Goal: Task Accomplishment & Management: Use online tool/utility

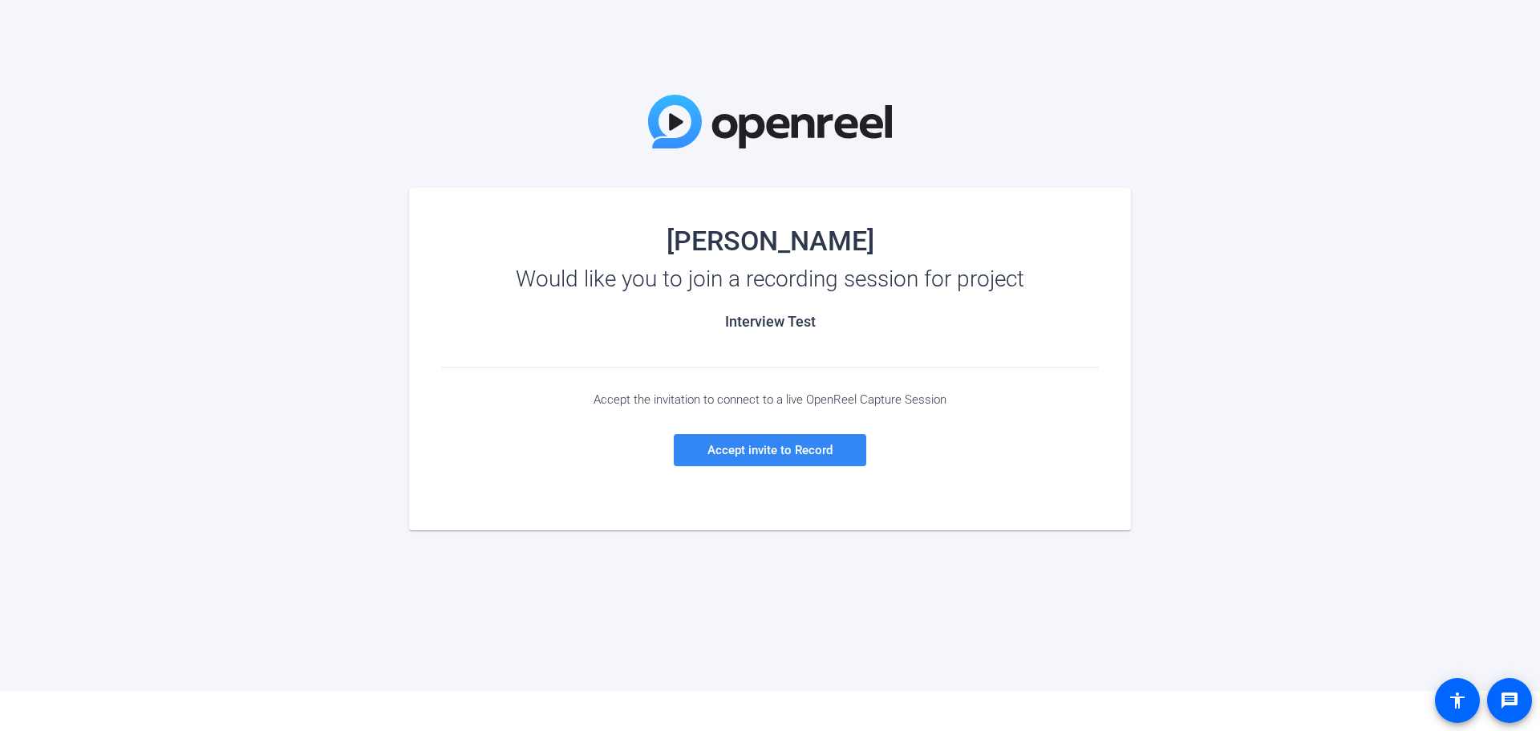
click at [787, 446] on span "Accept invite to Record" at bounding box center [770, 450] width 125 height 14
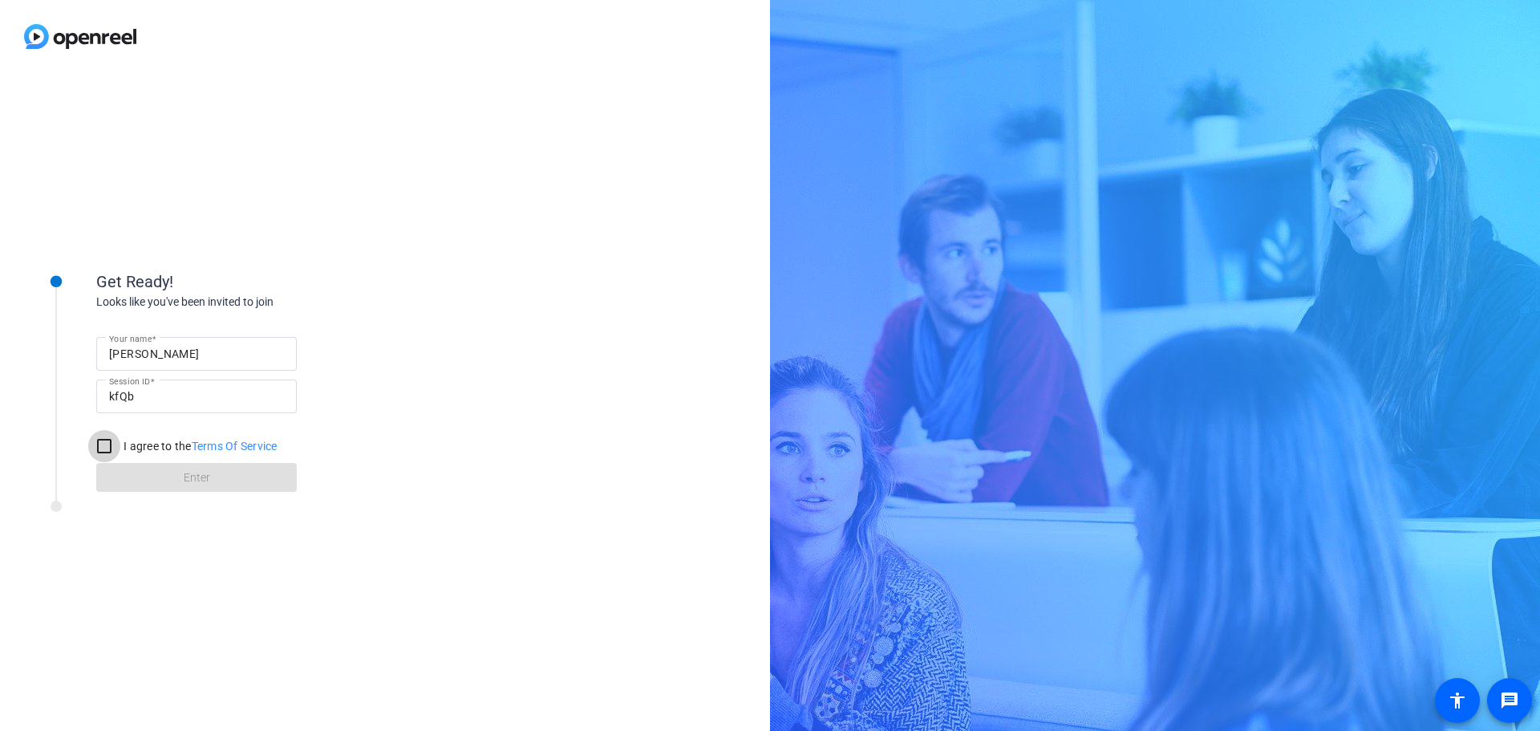
click at [100, 451] on input "I agree to the Terms Of Service" at bounding box center [104, 446] width 32 height 32
checkbox input "true"
click at [185, 477] on span "Enter" at bounding box center [197, 477] width 26 height 17
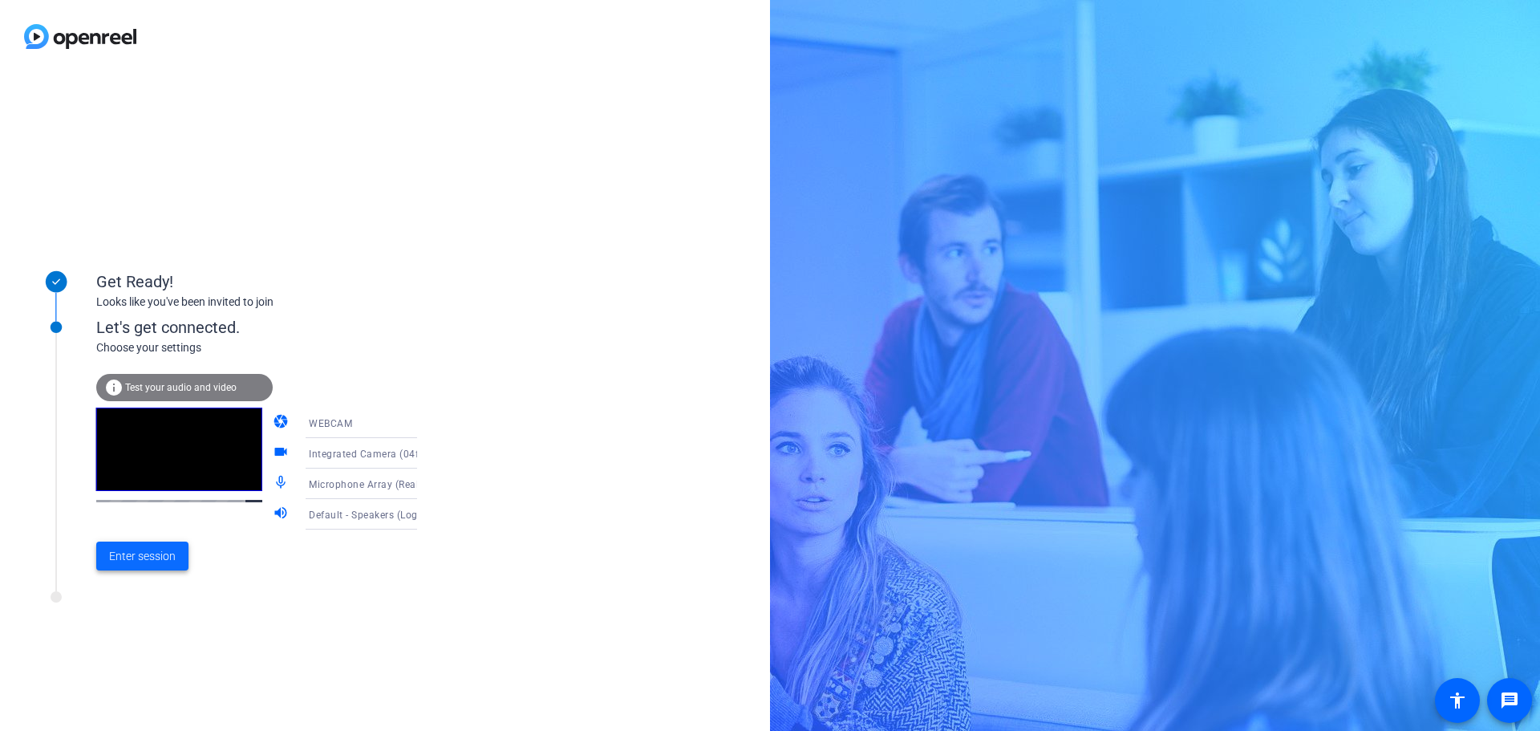
click at [163, 560] on span "Enter session" at bounding box center [142, 556] width 67 height 17
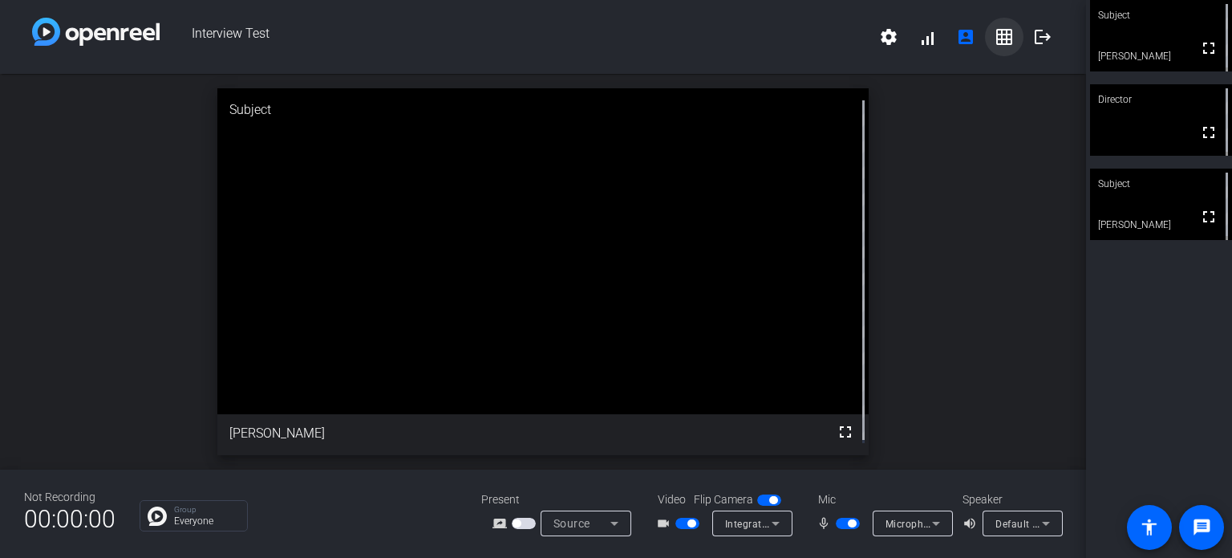
click at [995, 44] on mat-icon "grid_on" at bounding box center [1004, 36] width 19 height 19
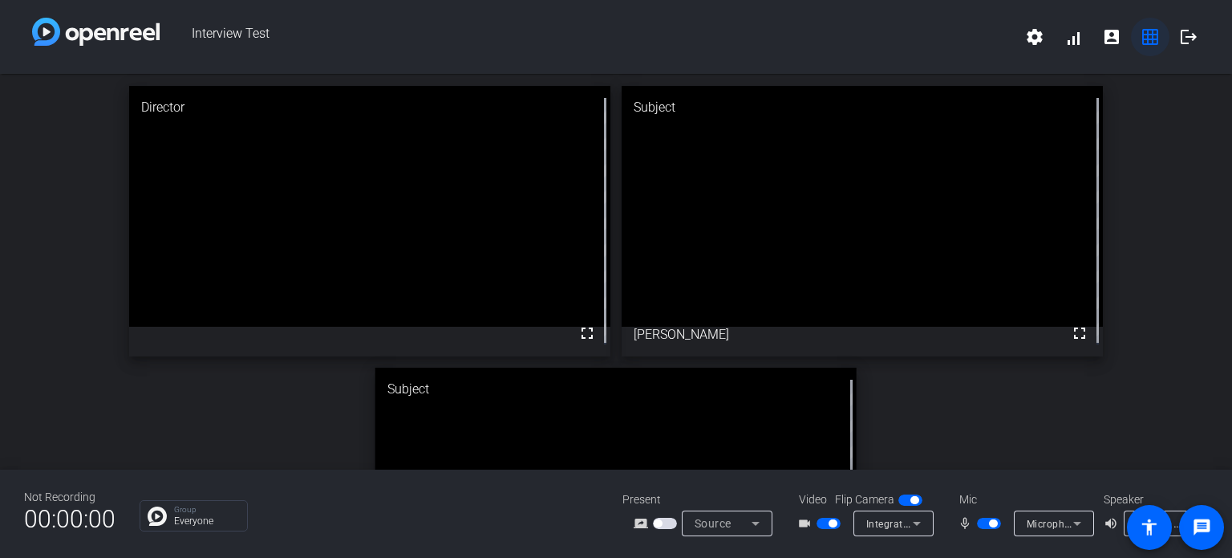
click at [1142, 38] on mat-icon "grid_on" at bounding box center [1150, 36] width 19 height 19
click at [1147, 38] on mat-icon "grid_on" at bounding box center [1150, 36] width 19 height 19
click at [1158, 35] on mat-icon "grid_on" at bounding box center [1150, 36] width 19 height 19
click at [1110, 38] on mat-icon "account_box" at bounding box center [1111, 36] width 19 height 19
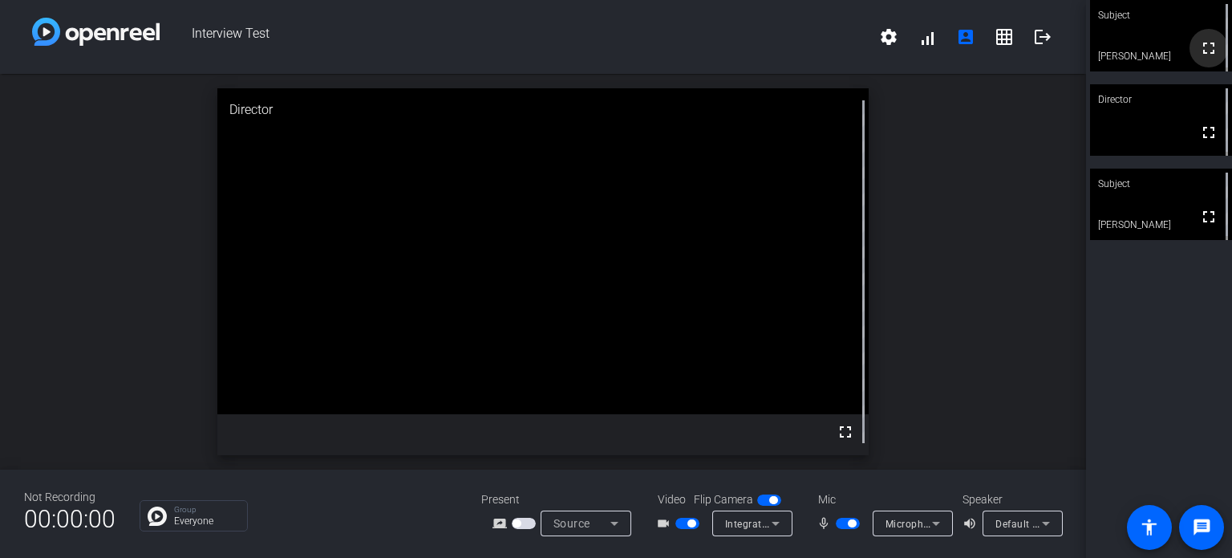
click at [1203, 51] on mat-icon "fullscreen" at bounding box center [1208, 48] width 19 height 19
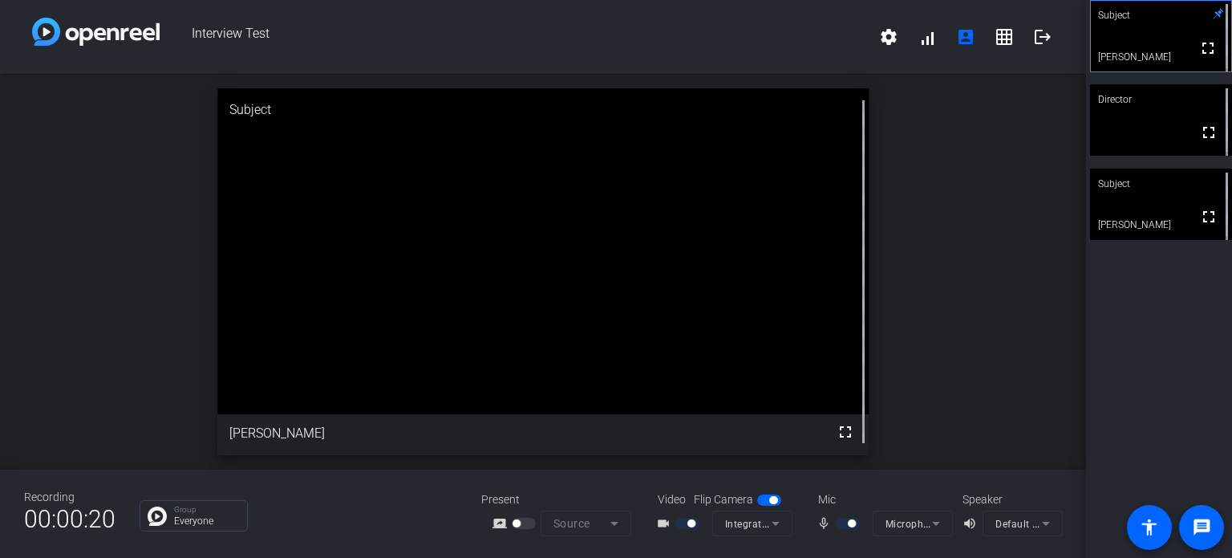
click at [780, 521] on mat-form-field "Integrated Camera (04f2:b61e)" at bounding box center [752, 523] width 80 height 26
click at [776, 522] on mat-form-field "Integrated Camera (04f2:b61e)" at bounding box center [752, 523] width 80 height 26
click at [892, 34] on mat-icon "settings" at bounding box center [888, 36] width 19 height 19
click at [925, 39] on div at bounding box center [616, 279] width 1232 height 558
click at [927, 40] on span at bounding box center [927, 37] width 39 height 39
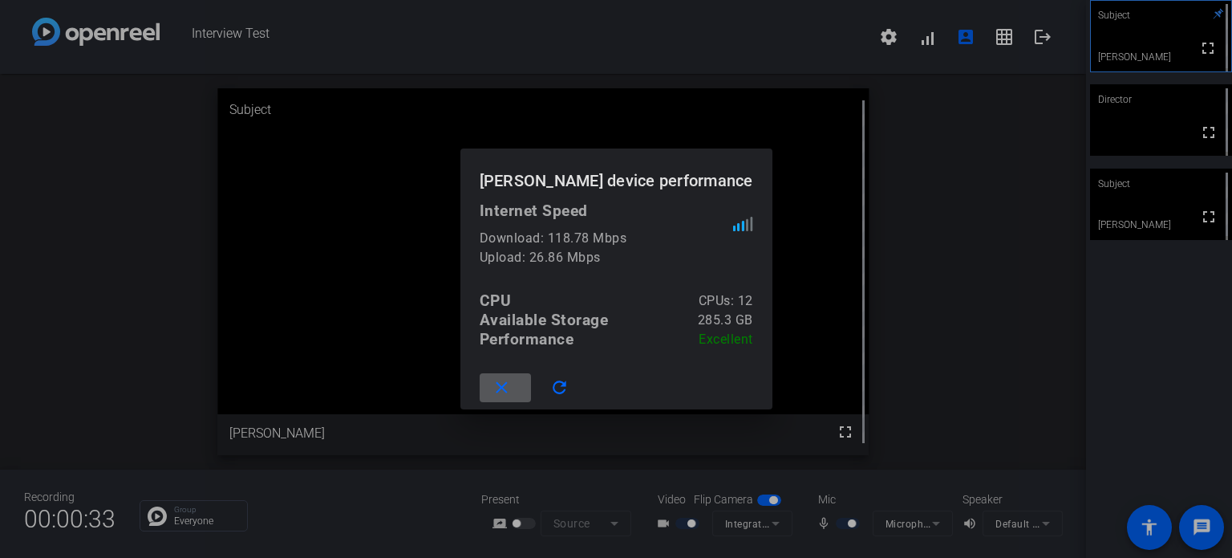
click at [485, 387] on span at bounding box center [505, 387] width 51 height 39
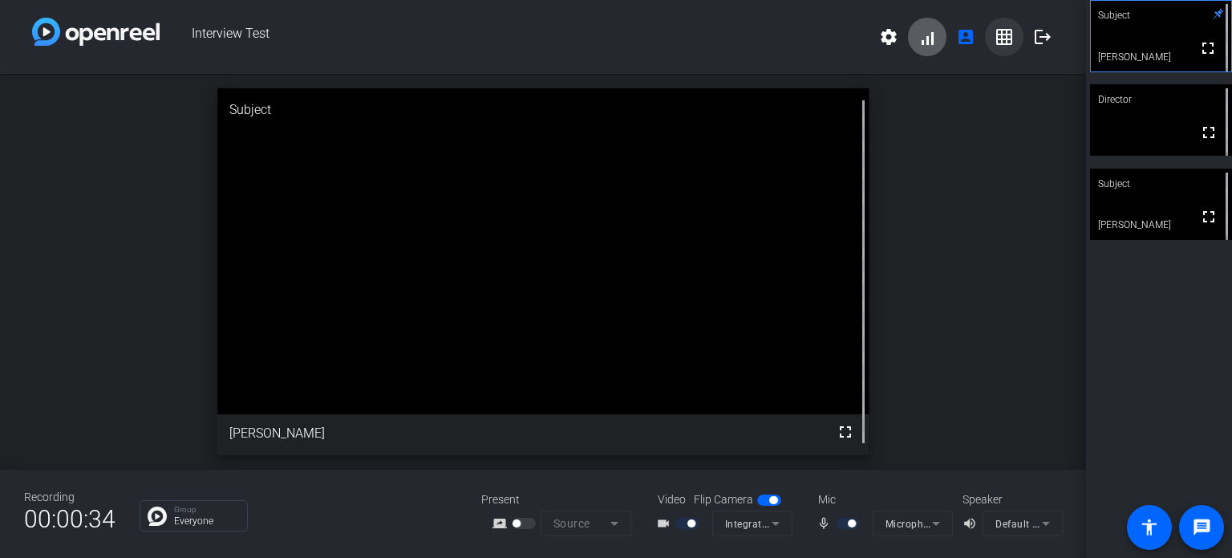
click at [1004, 40] on mat-icon "grid_on" at bounding box center [1004, 36] width 19 height 19
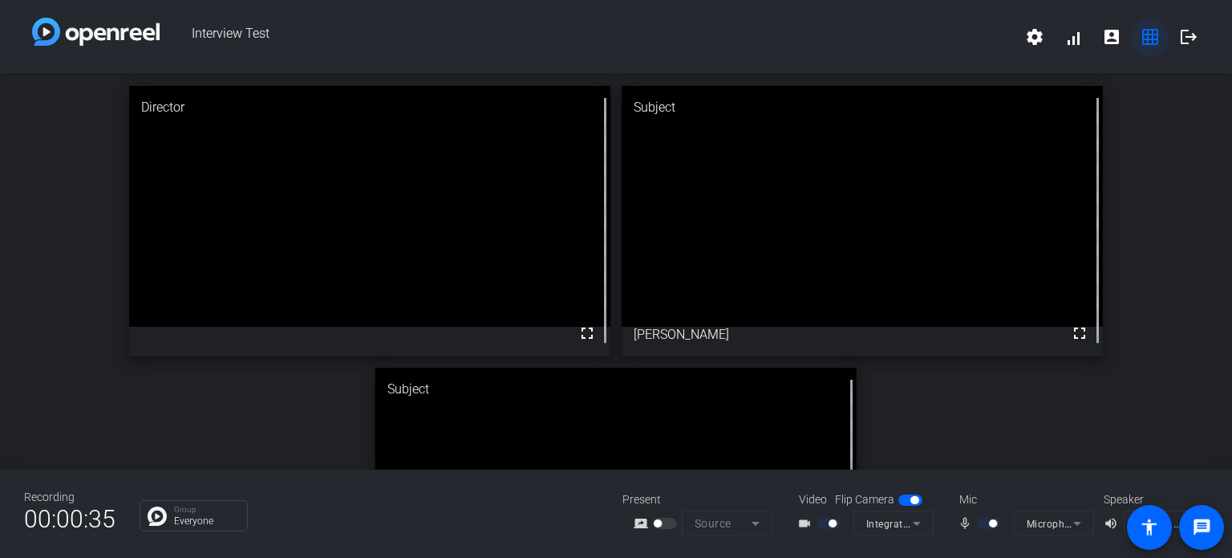
click at [1150, 39] on mat-icon "grid_on" at bounding box center [1150, 36] width 19 height 19
click at [1107, 34] on mat-icon "account_box" at bounding box center [1111, 36] width 19 height 19
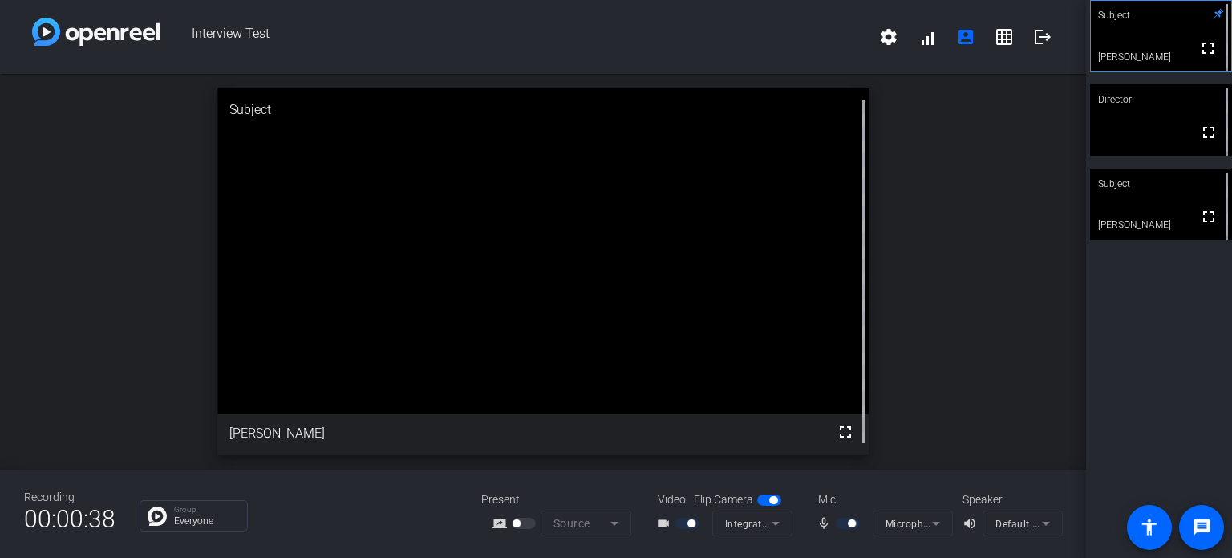
click at [1046, 517] on mat-form-field "Default - Speakers (Logitech USB Headset) (046d:0a8f)" at bounding box center [1023, 523] width 80 height 26
click at [1046, 522] on mat-form-field "Default - Speakers (Logitech USB Headset) (046d:0a8f)" at bounding box center [1023, 523] width 80 height 26
click at [930, 521] on mat-form-field "Microphone Array (Realtek(R) Audio)" at bounding box center [913, 523] width 80 height 26
click at [755, 500] on div "Flip Camera" at bounding box center [739, 499] width 91 height 17
click at [769, 500] on span "button" at bounding box center [773, 500] width 8 height 8
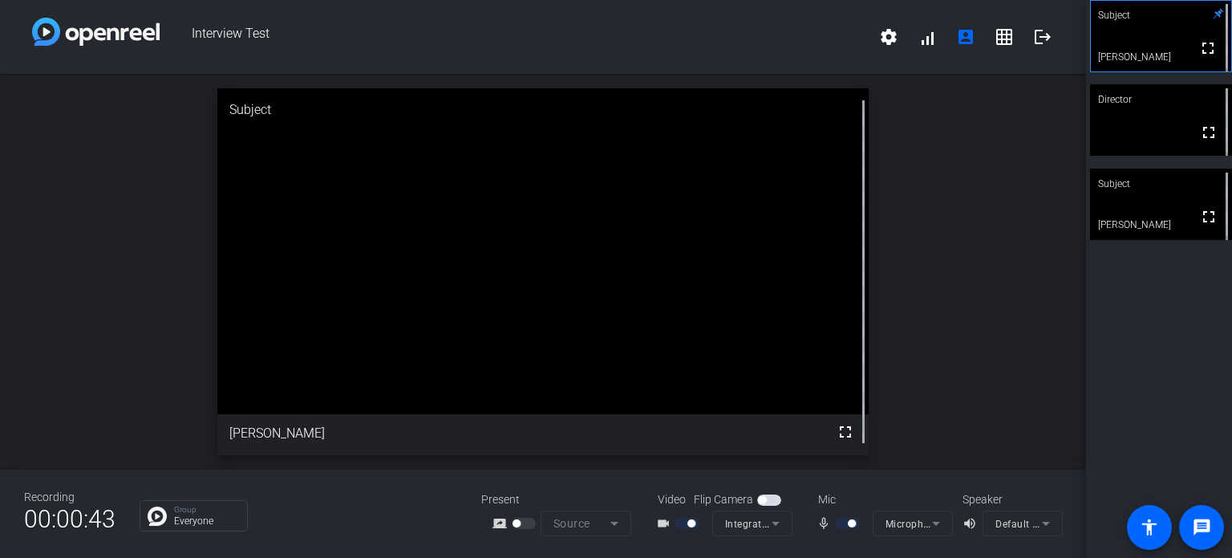
click at [768, 500] on span "button" at bounding box center [769, 499] width 24 height 11
click at [767, 500] on span "button" at bounding box center [769, 499] width 24 height 11
click at [610, 521] on mat-form-field "Source" at bounding box center [586, 523] width 91 height 26
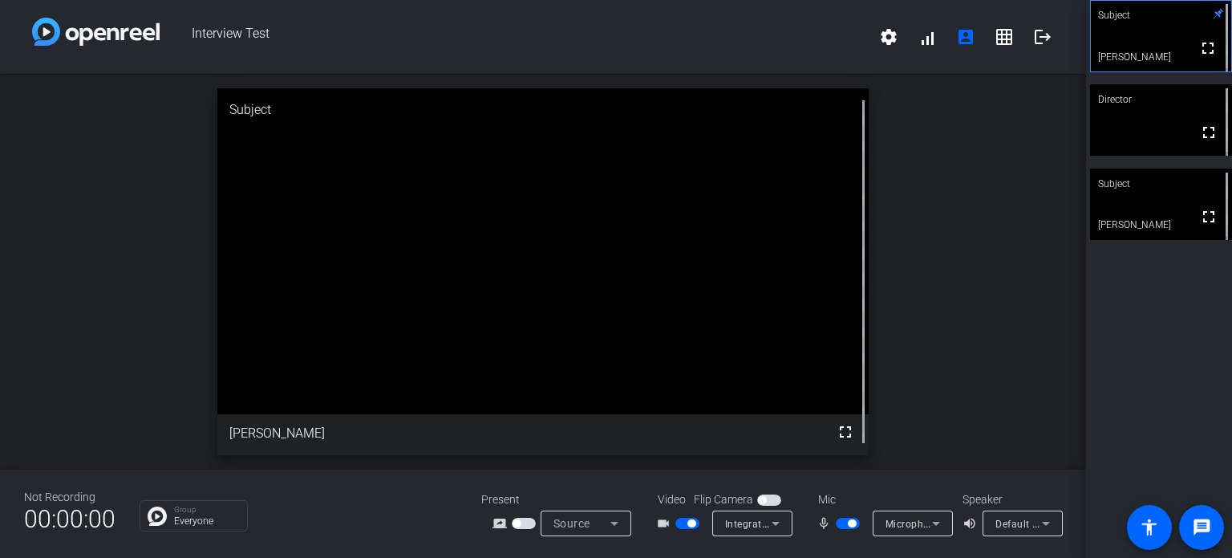
click at [1044, 525] on icon at bounding box center [1046, 522] width 19 height 19
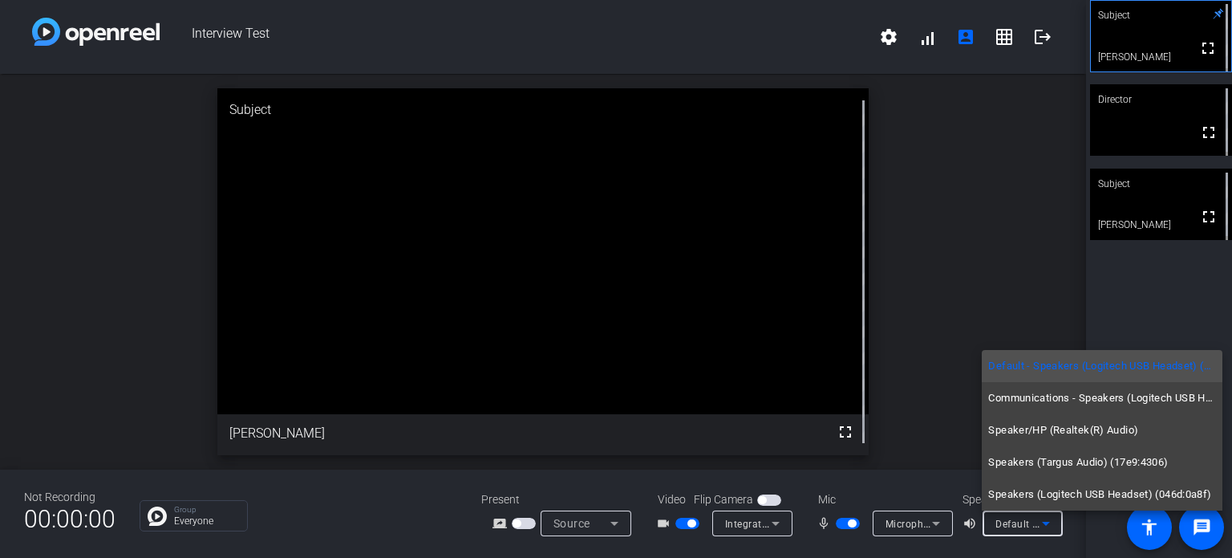
click at [1044, 525] on div at bounding box center [616, 279] width 1232 height 558
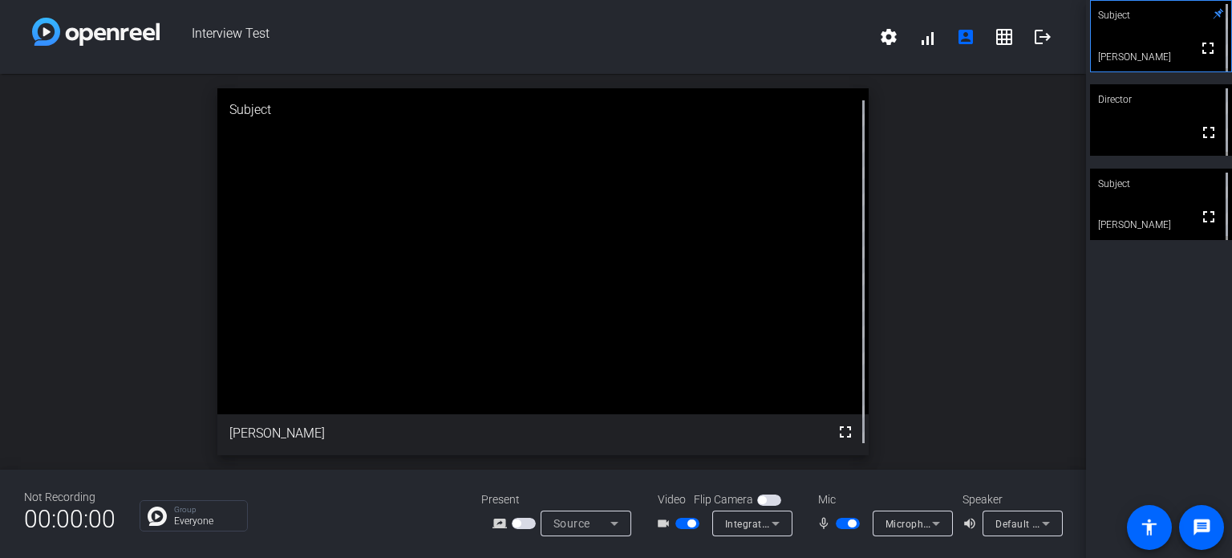
click at [937, 522] on icon at bounding box center [936, 523] width 8 height 4
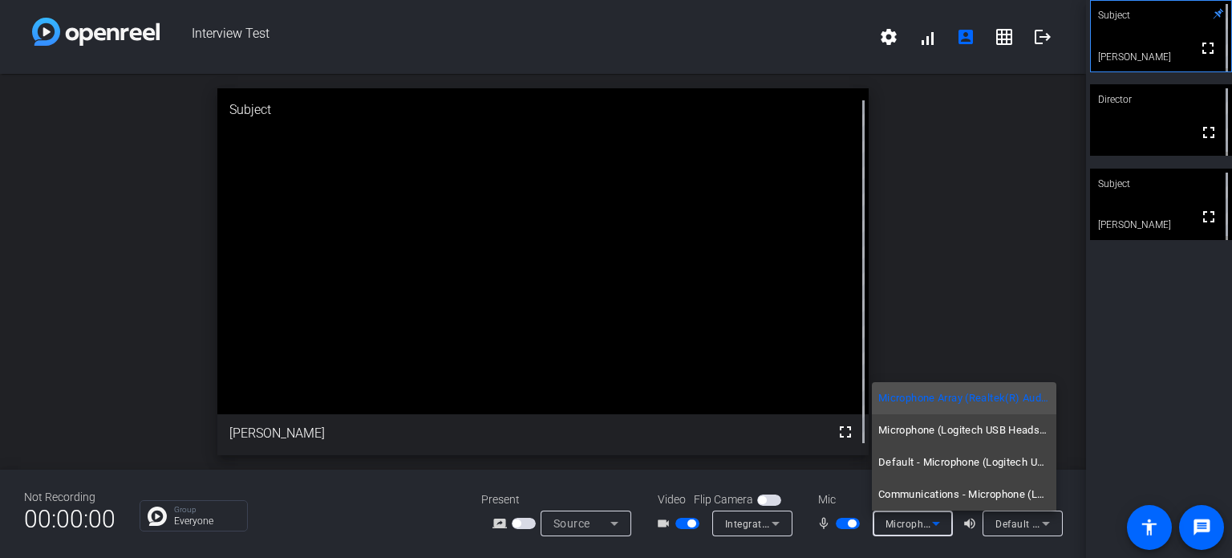
click at [937, 522] on div at bounding box center [616, 279] width 1232 height 558
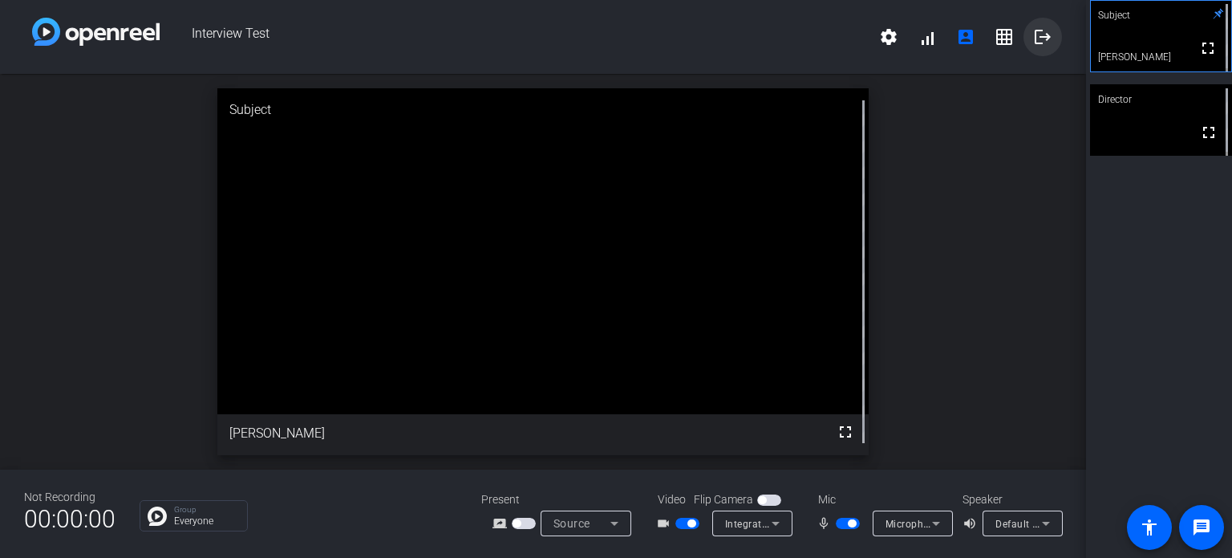
click at [1040, 41] on mat-icon "logout" at bounding box center [1042, 36] width 19 height 19
